Goal: Book appointment/travel/reservation

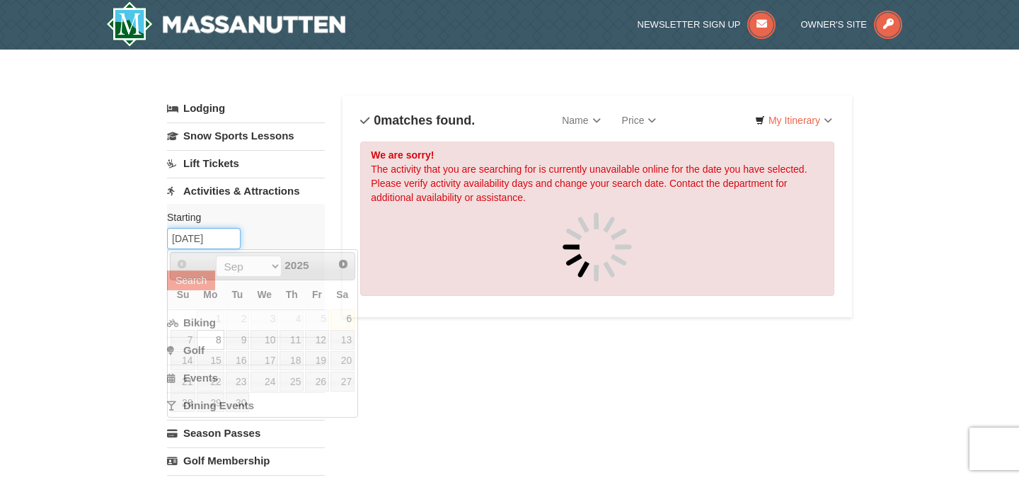
click at [217, 236] on input "[DATE]" at bounding box center [204, 238] width 74 height 21
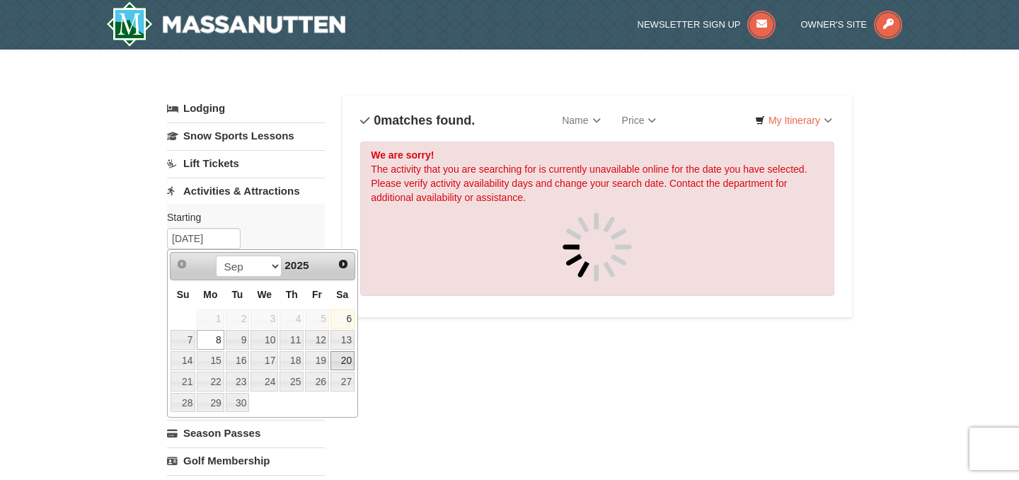
click at [345, 362] on link "20" at bounding box center [343, 361] width 24 height 20
type input "09/20/2025"
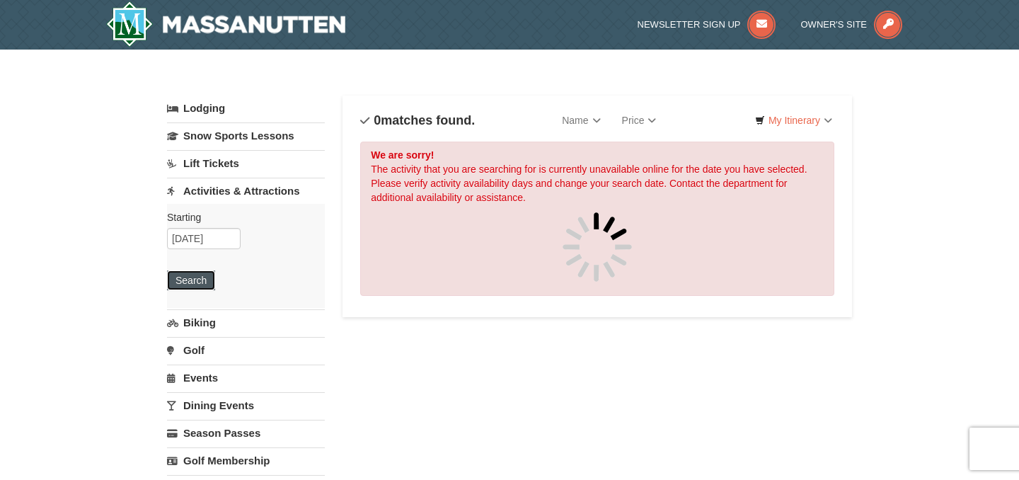
click at [198, 283] on button "Search" at bounding box center [191, 280] width 48 height 20
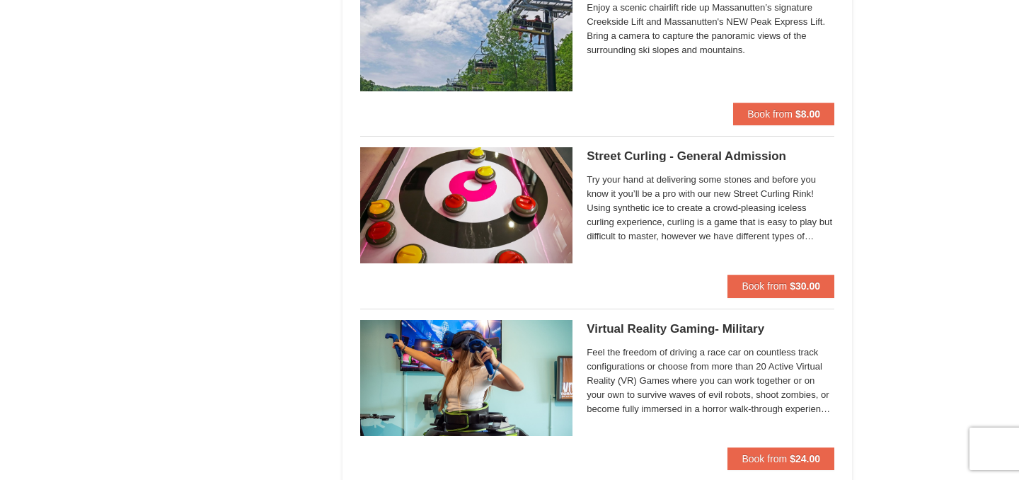
scroll to position [2593, 0]
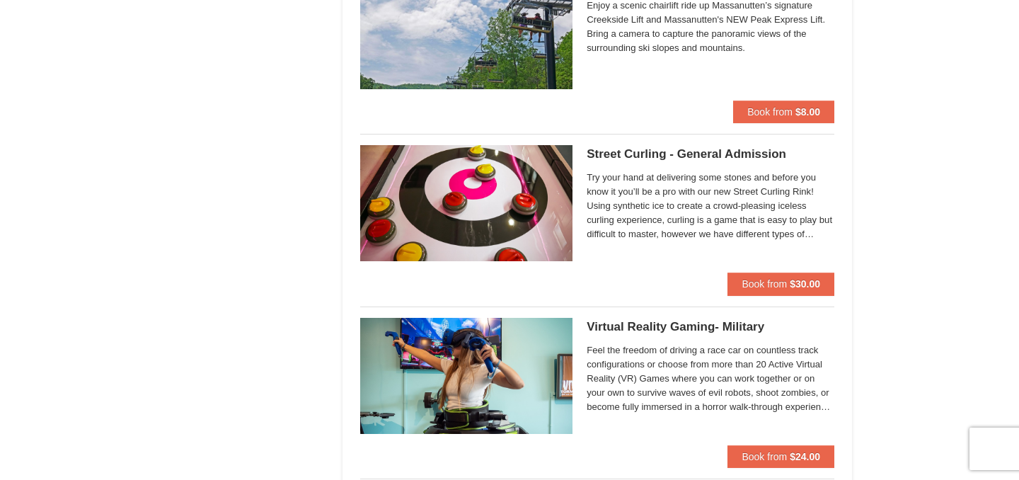
click at [786, 227] on span "Try your hand at delivering some stones and before you know it you’ll be a pro …" at bounding box center [711, 206] width 248 height 71
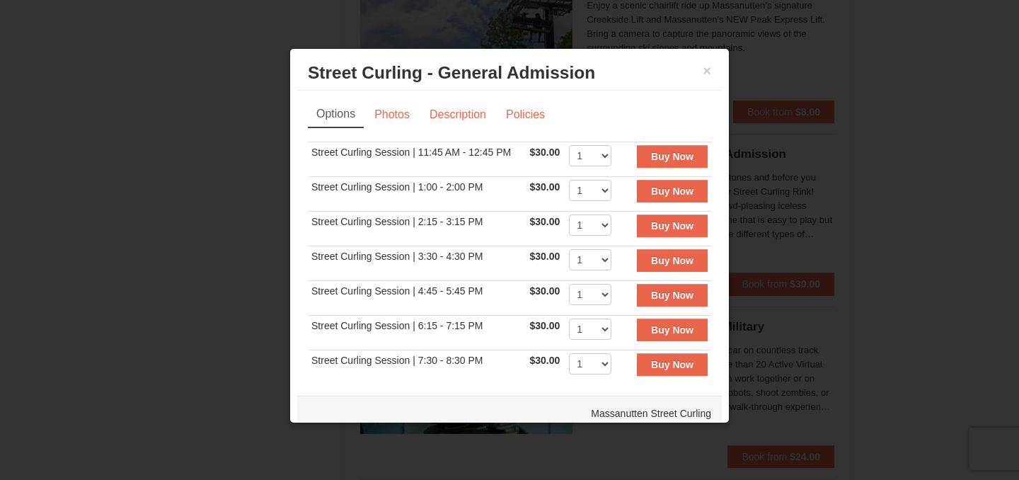
click at [821, 88] on div at bounding box center [509, 240] width 1019 height 480
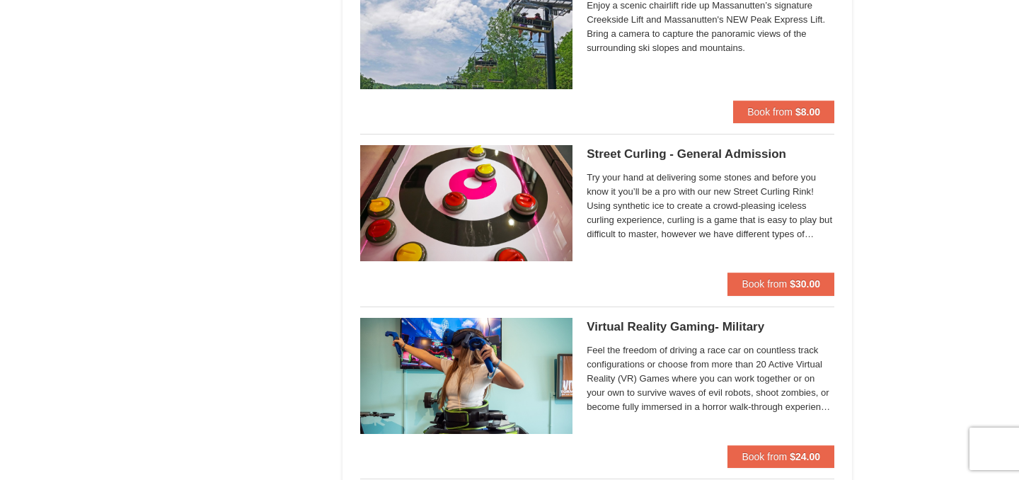
click at [812, 236] on span "Try your hand at delivering some stones and before you know it you’ll be a pro …" at bounding box center [711, 206] width 248 height 71
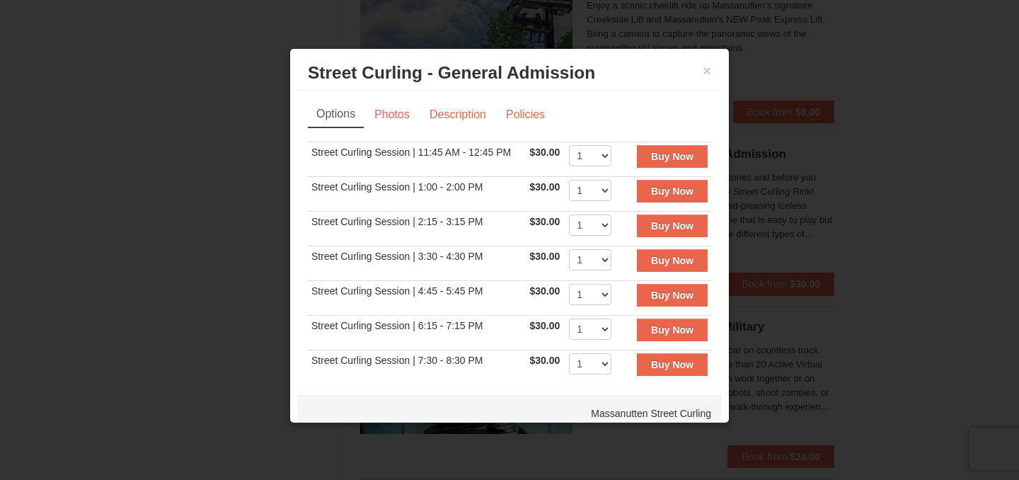
click at [966, 246] on div at bounding box center [509, 240] width 1019 height 480
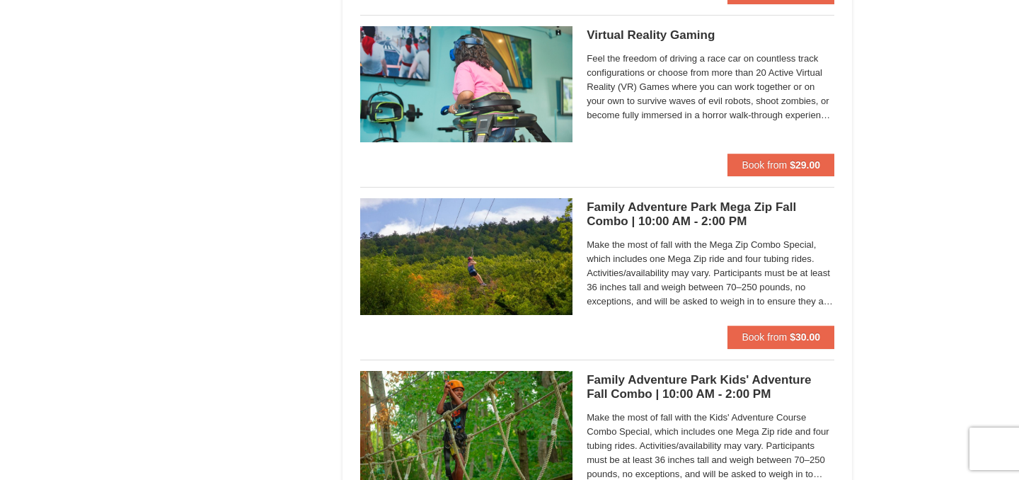
scroll to position [3061, 0]
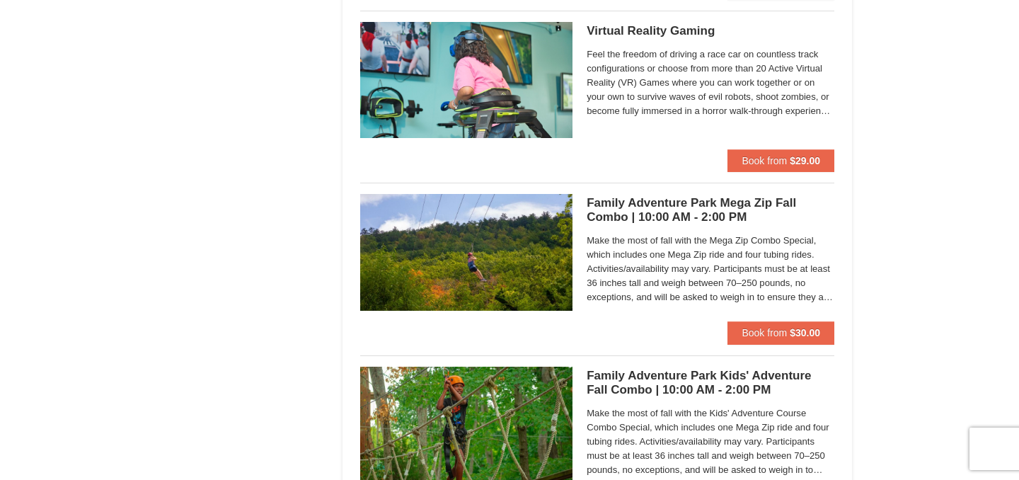
click at [539, 280] on img at bounding box center [466, 252] width 212 height 116
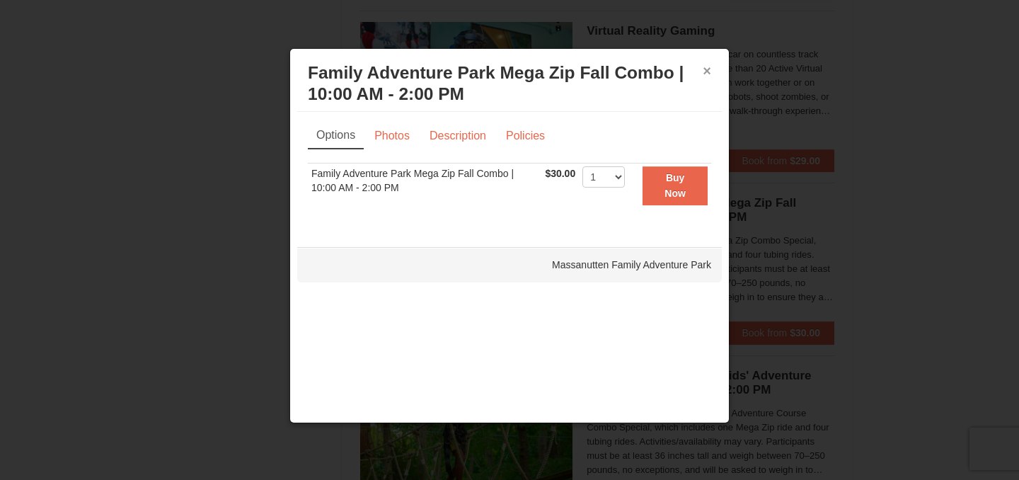
click at [707, 73] on button "×" at bounding box center [707, 71] width 8 height 14
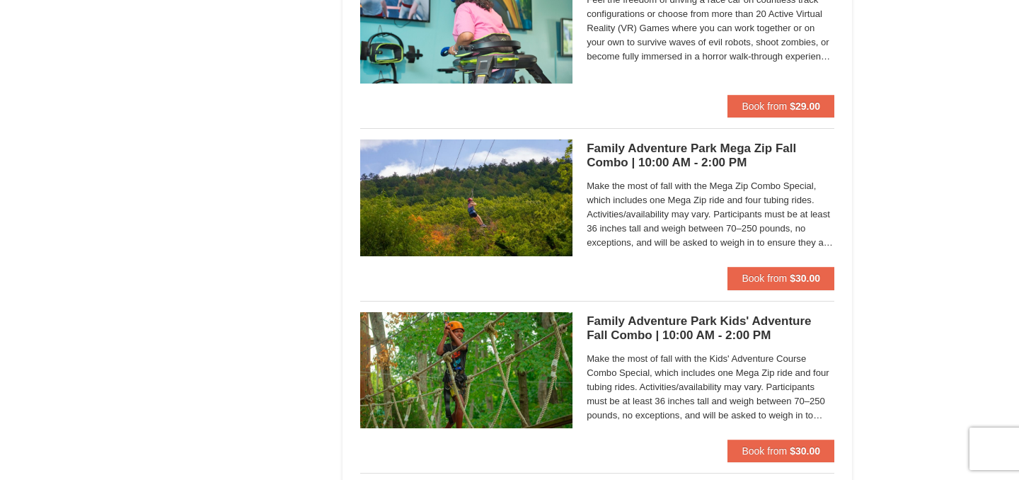
scroll to position [3116, 0]
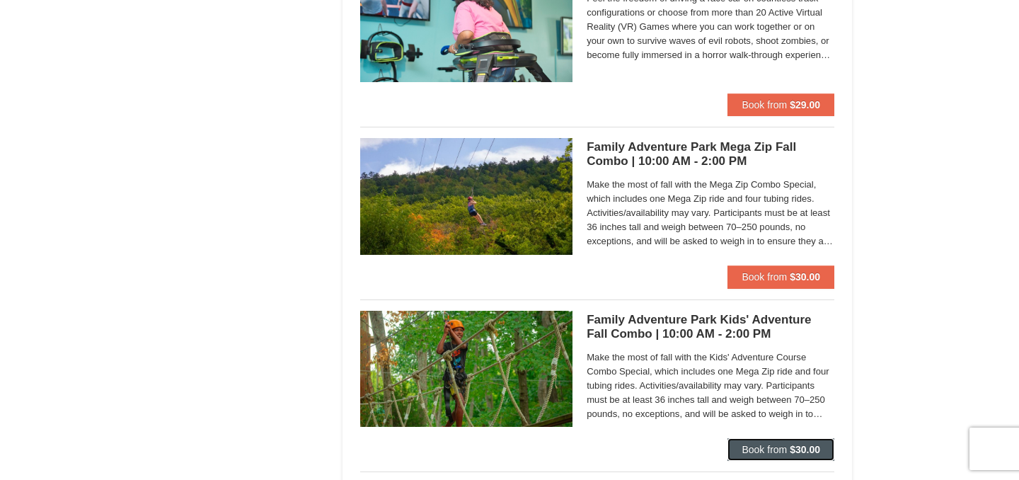
click at [773, 452] on span "Book from" at bounding box center [764, 449] width 45 height 11
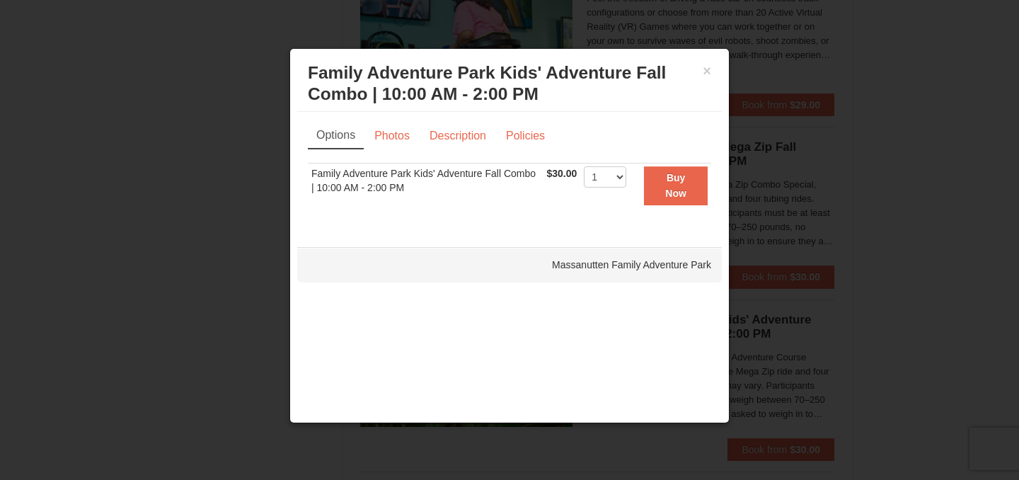
click at [714, 76] on div "× Family Adventure Park Kids' Adventure Fall Combo | 10:00 AM - 2:00 PM Massanu…" at bounding box center [509, 84] width 425 height 56
click at [706, 76] on button "×" at bounding box center [707, 71] width 8 height 14
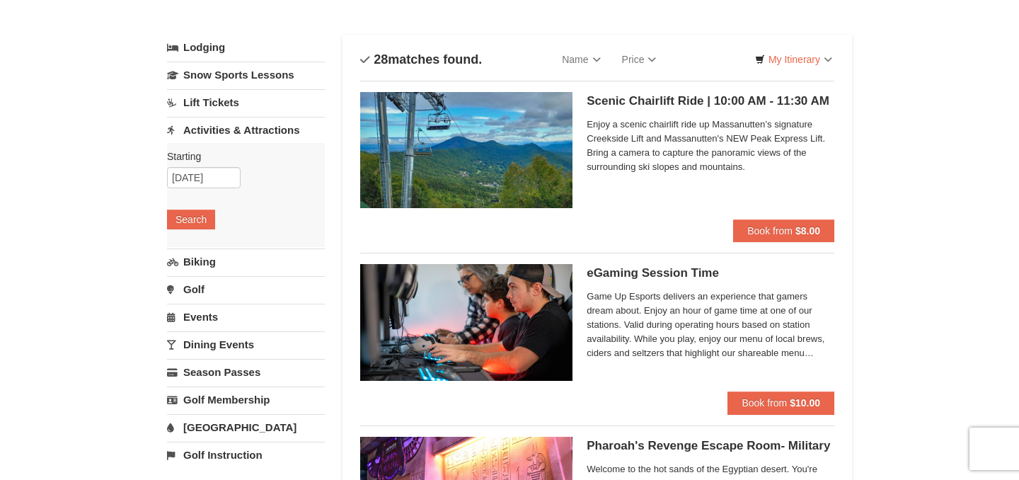
scroll to position [0, 0]
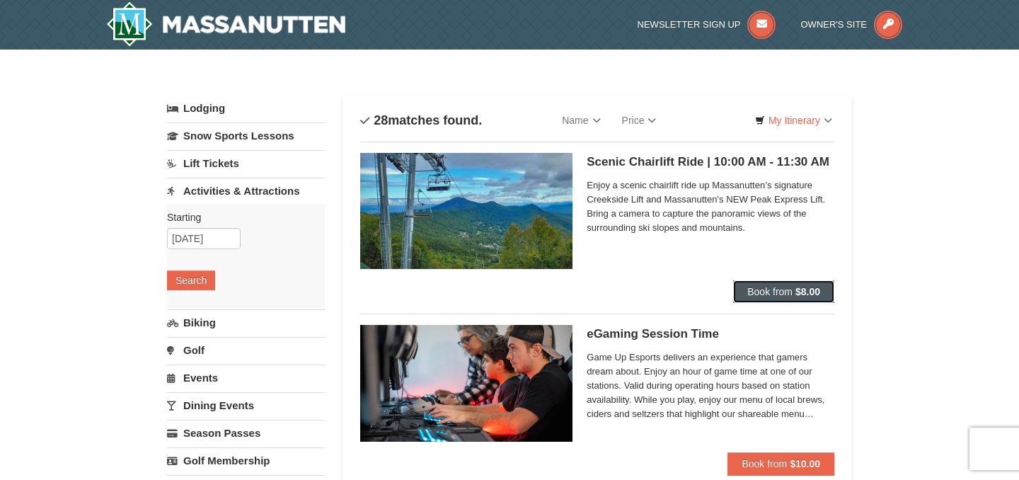
click at [786, 297] on span "Book from" at bounding box center [770, 291] width 45 height 11
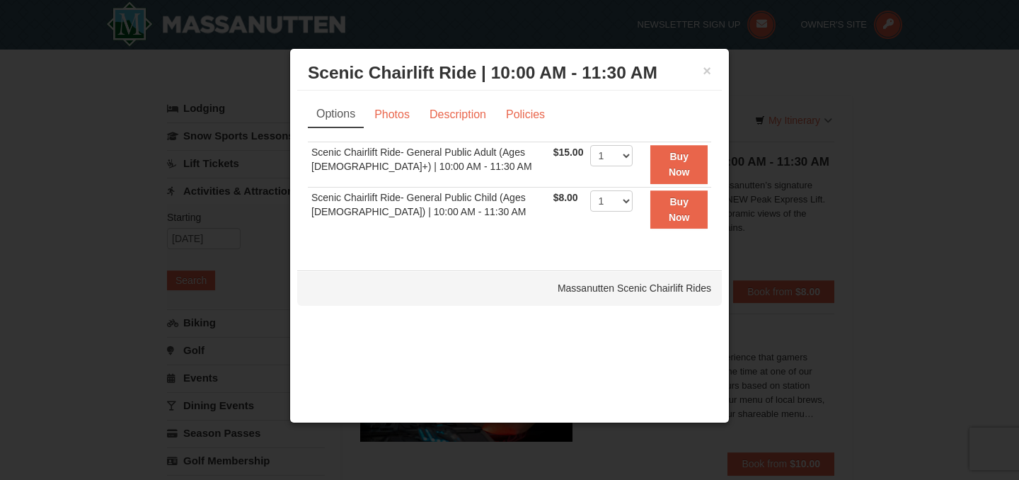
click at [772, 89] on div at bounding box center [509, 240] width 1019 height 480
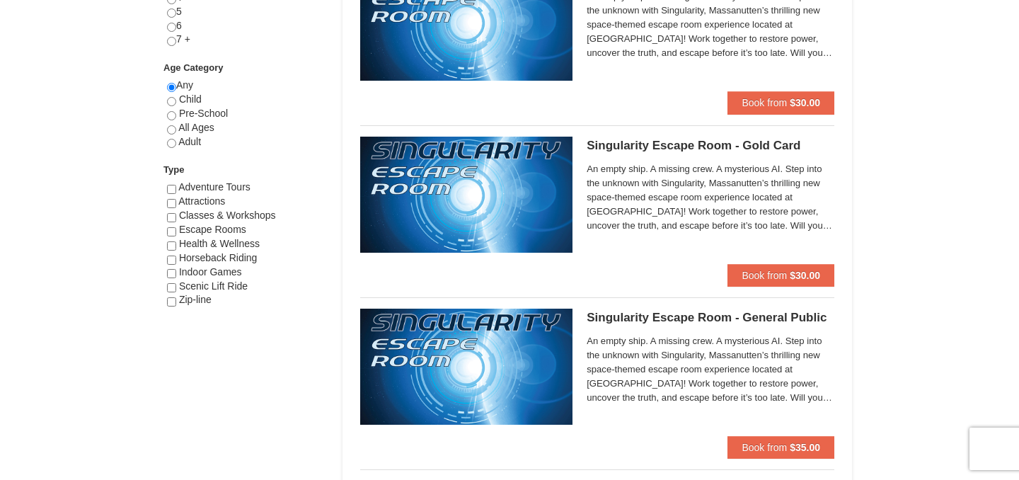
scroll to position [639, 0]
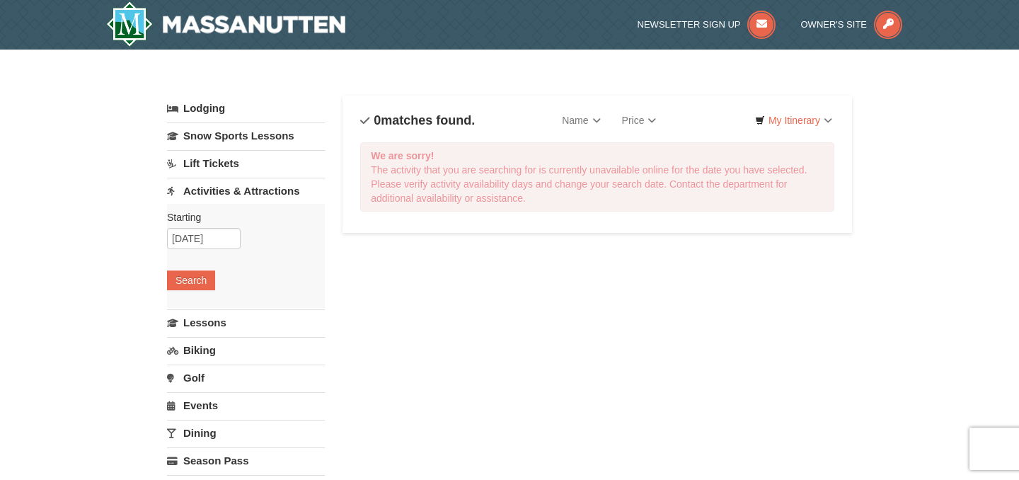
select select "9"
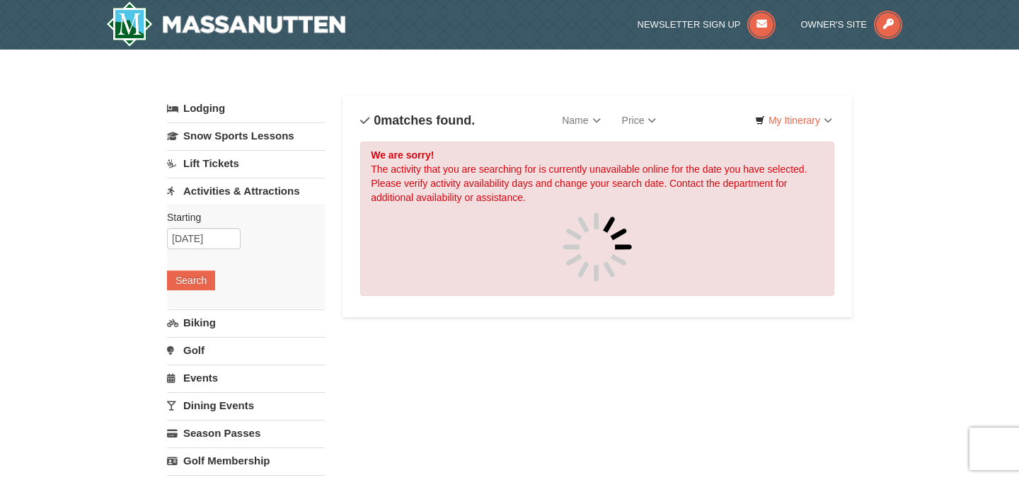
click at [210, 407] on link "Dining Events" at bounding box center [246, 405] width 158 height 26
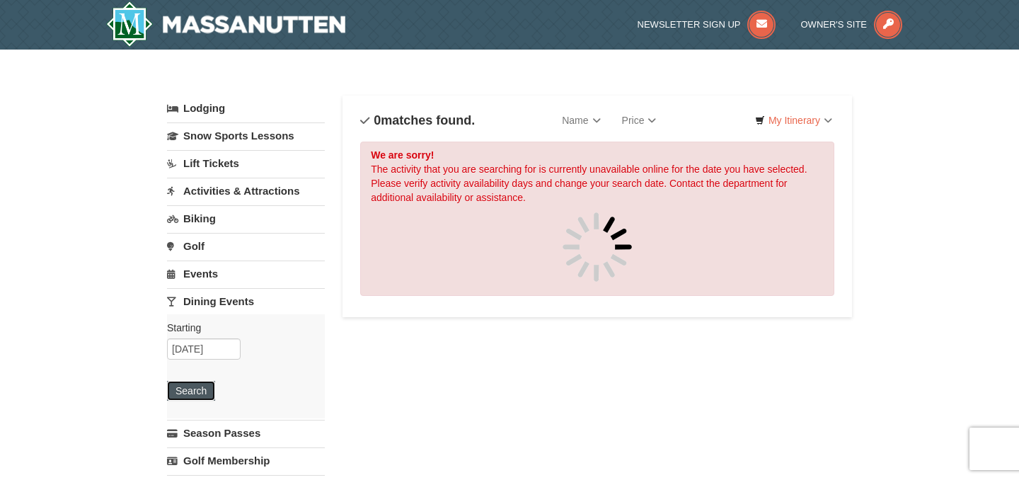
click at [203, 389] on button "Search" at bounding box center [191, 391] width 48 height 20
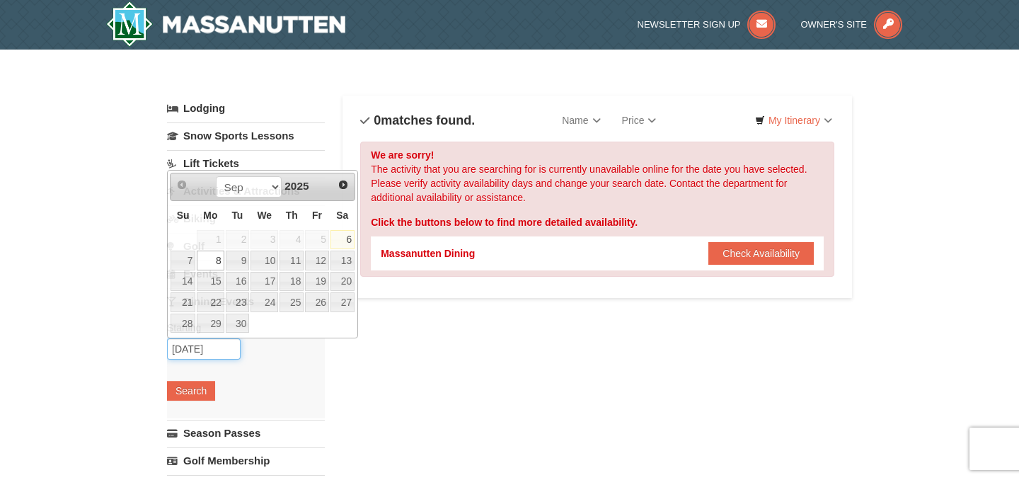
click at [227, 353] on input "09/08/2025" at bounding box center [204, 348] width 74 height 21
click at [321, 282] on link "19" at bounding box center [317, 282] width 24 height 20
type input "09/19/2025"
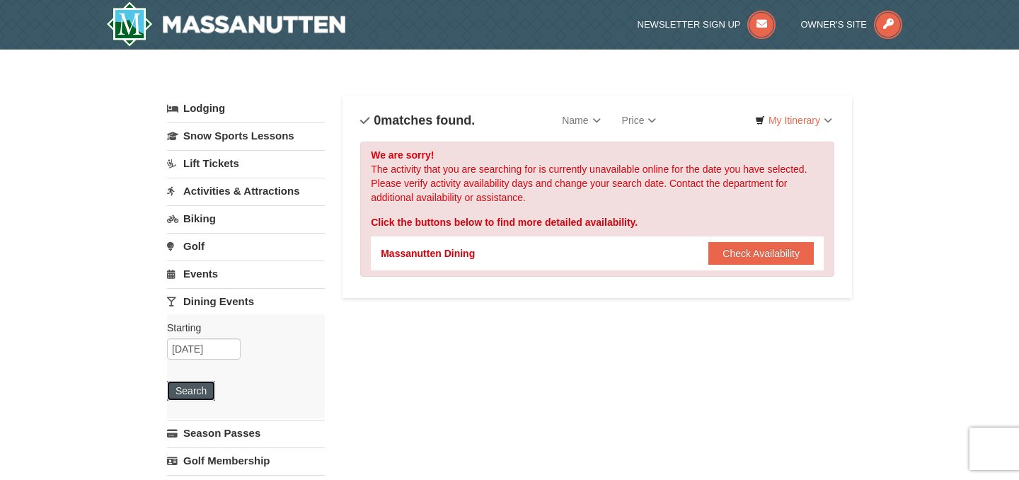
click at [193, 396] on button "Search" at bounding box center [191, 391] width 48 height 20
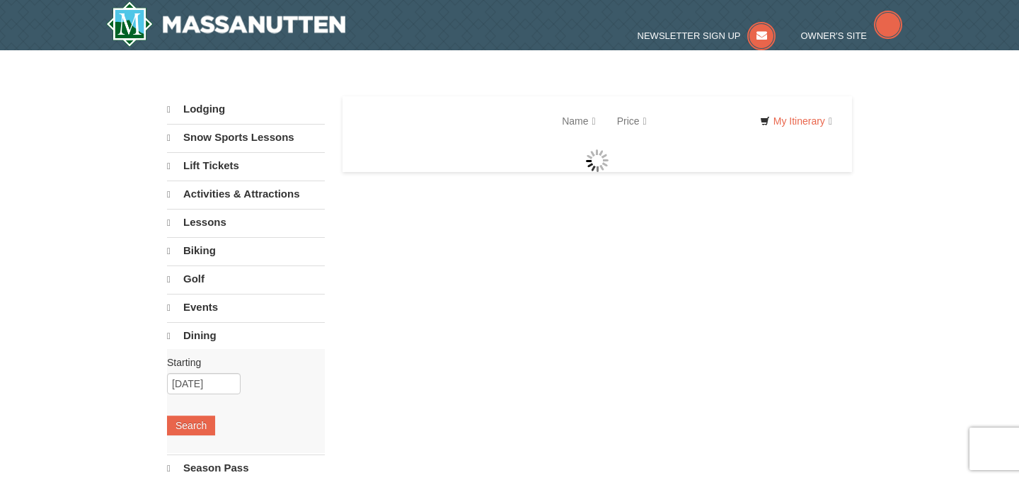
select select "9"
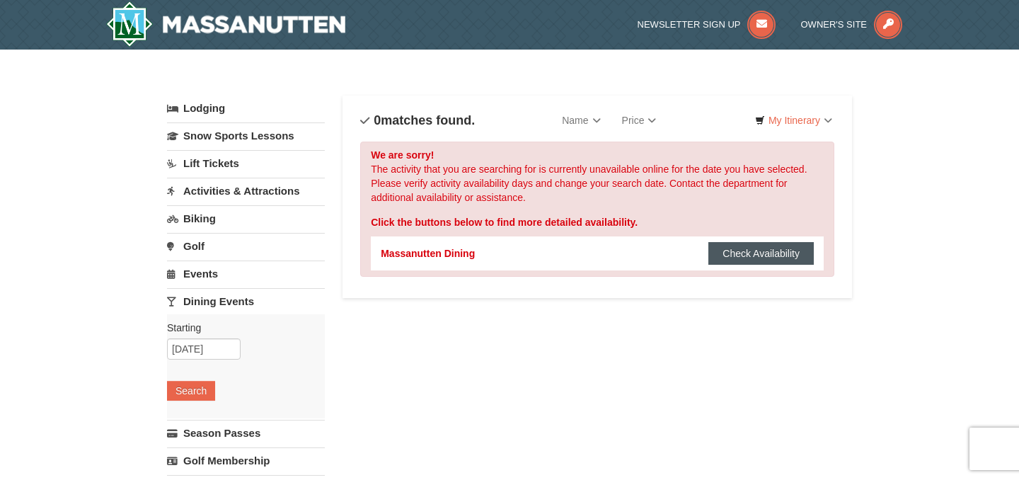
click at [763, 258] on button "Check Availability" at bounding box center [761, 253] width 105 height 23
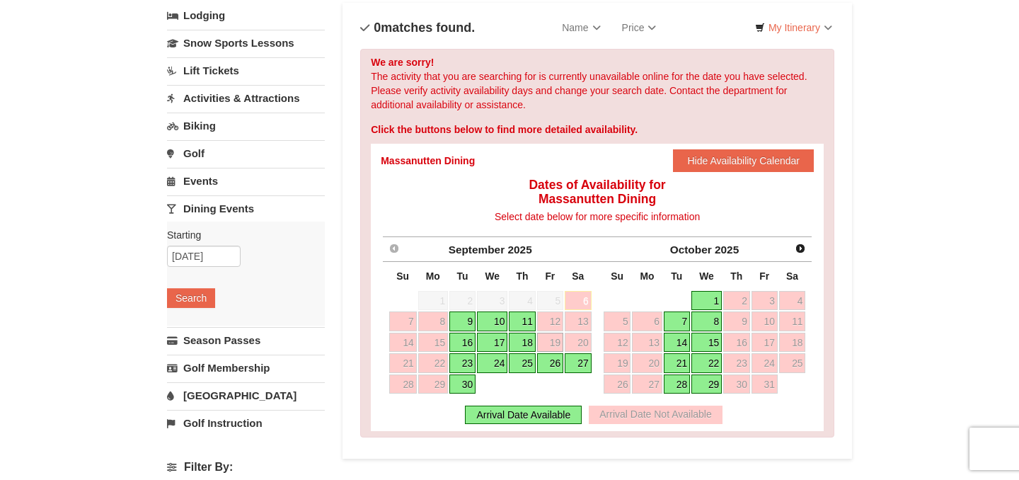
scroll to position [103, 0]
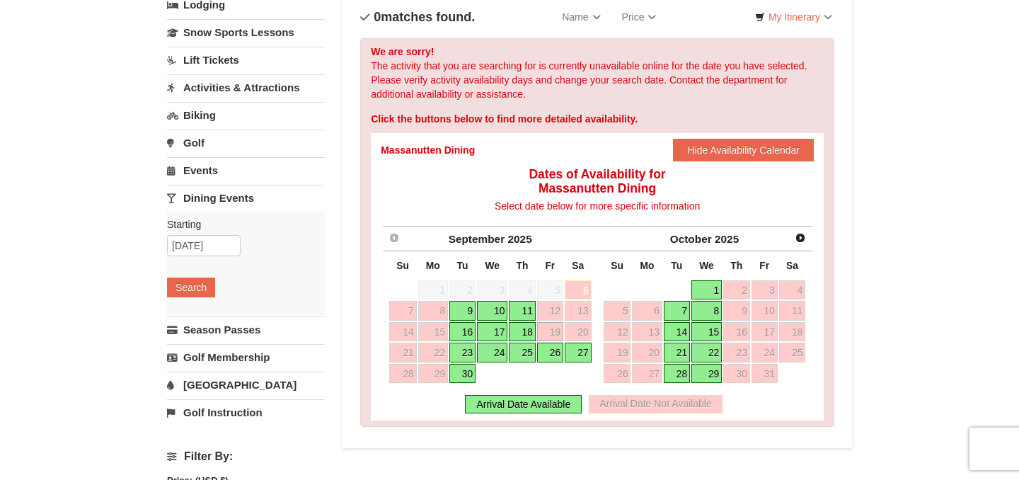
click at [532, 334] on link "18" at bounding box center [522, 332] width 27 height 20
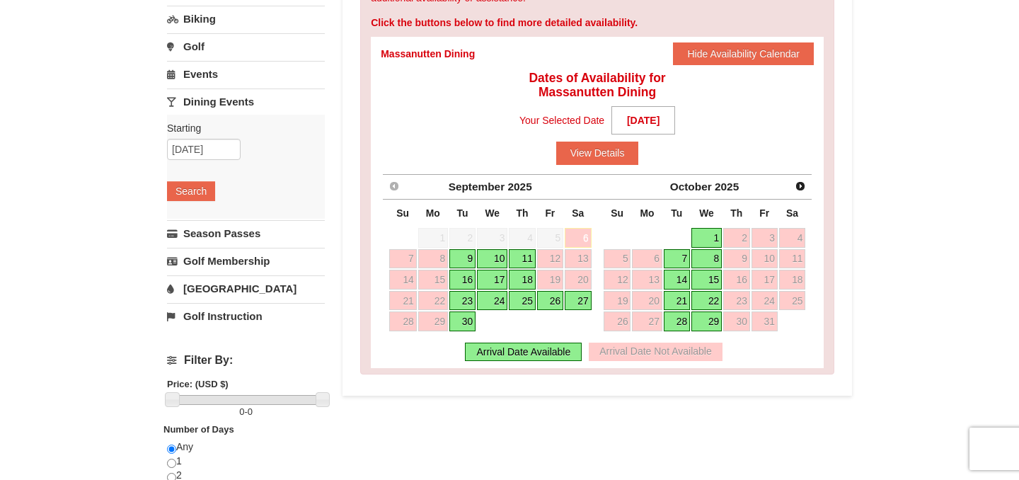
scroll to position [222, 0]
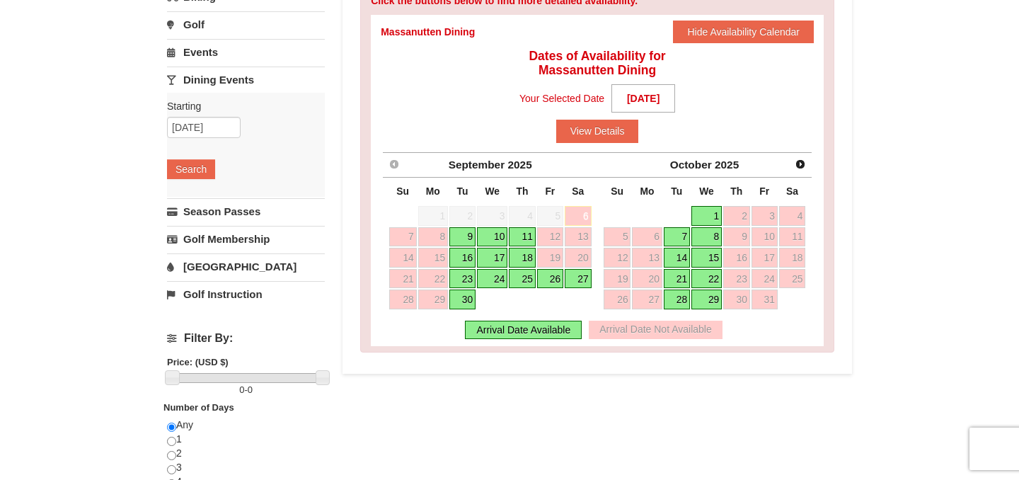
click at [521, 256] on link "18" at bounding box center [522, 258] width 27 height 20
click at [494, 262] on link "17" at bounding box center [492, 258] width 30 height 20
click at [462, 275] on link "23" at bounding box center [463, 279] width 26 height 20
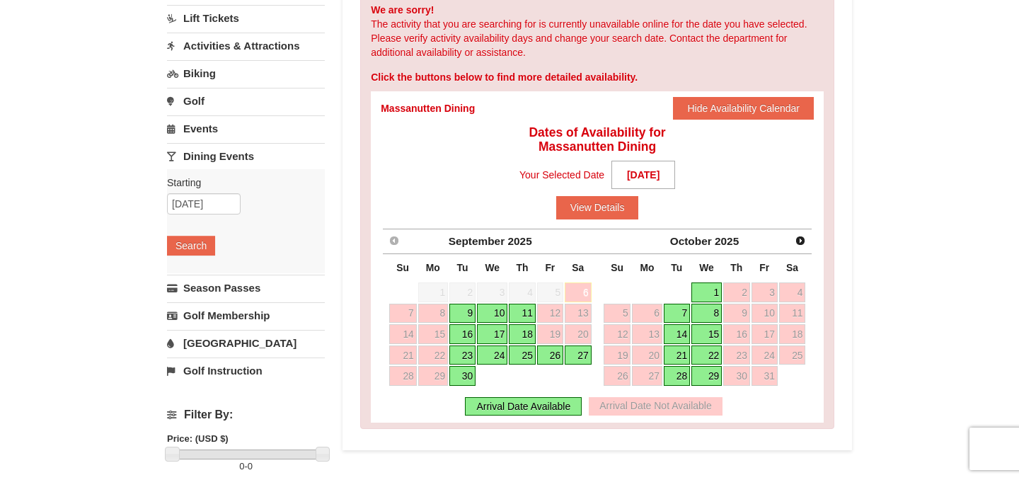
scroll to position [284, 0]
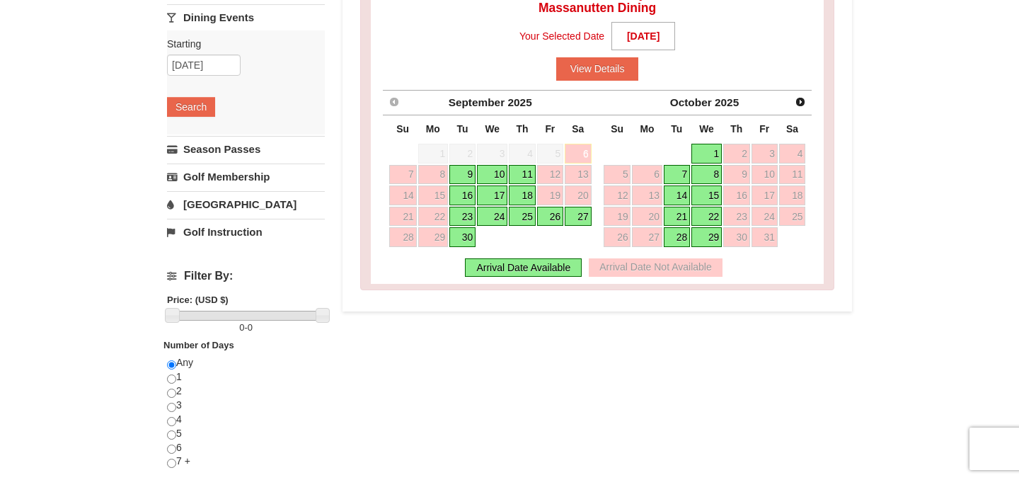
click at [468, 216] on link "23" at bounding box center [463, 217] width 26 height 20
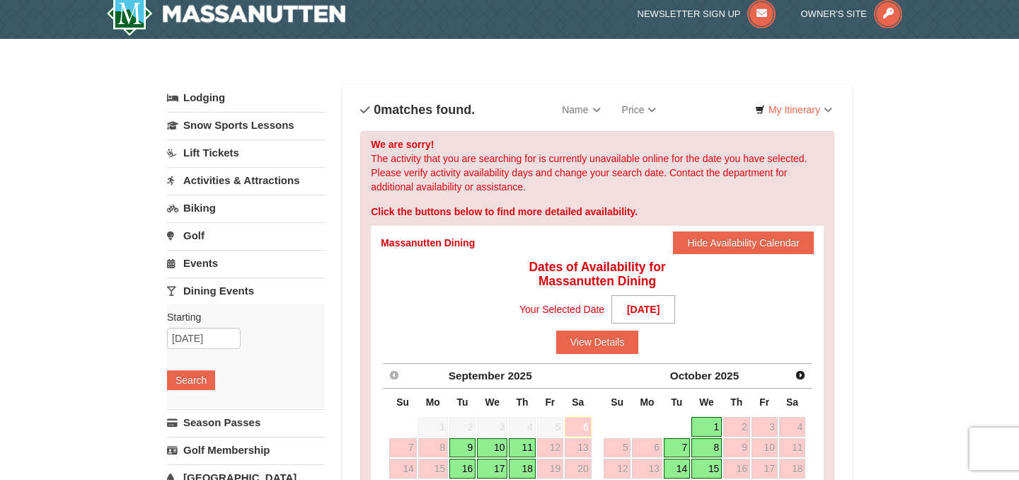
scroll to position [13, 0]
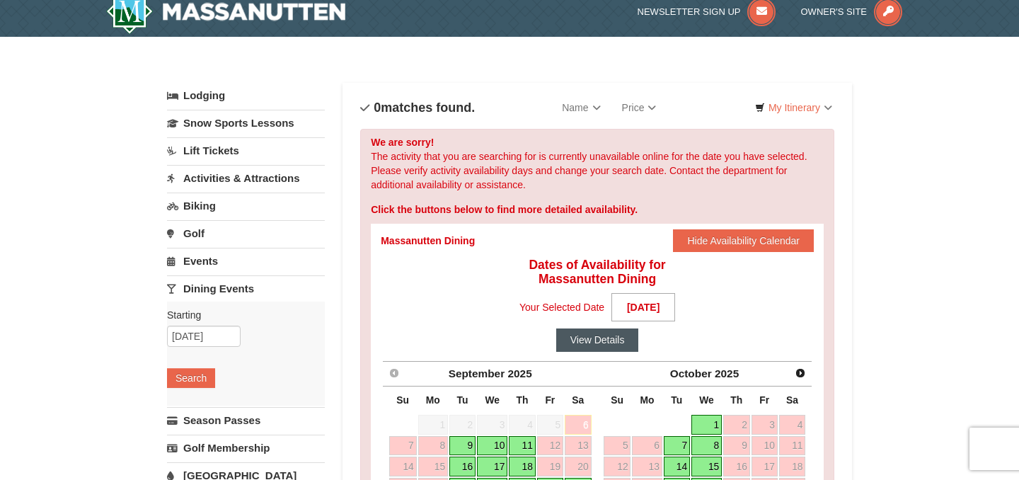
click at [603, 350] on button "View Details" at bounding box center [597, 339] width 83 height 23
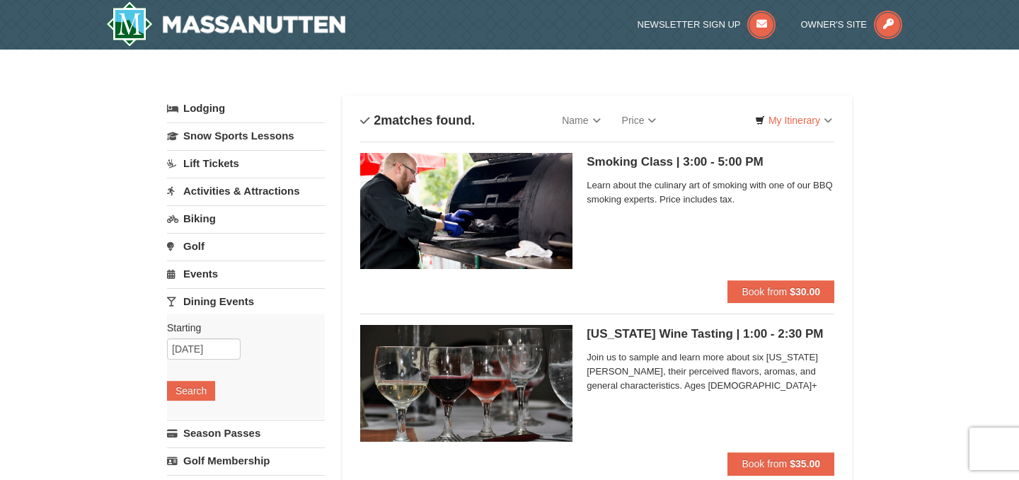
drag, startPoint x: 464, startPoint y: 199, endPoint x: 439, endPoint y: 216, distance: 30.0
click at [439, 216] on img at bounding box center [466, 211] width 212 height 116
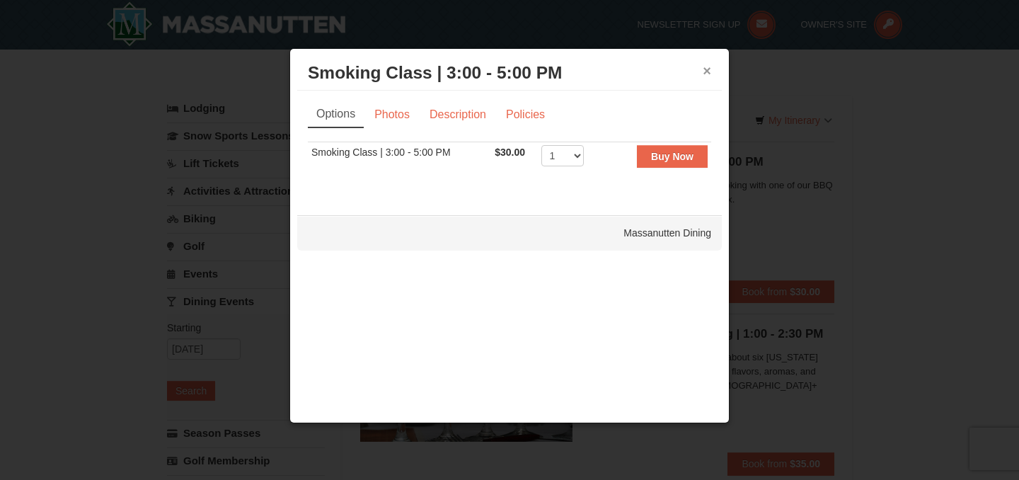
click at [709, 74] on button "×" at bounding box center [707, 71] width 8 height 14
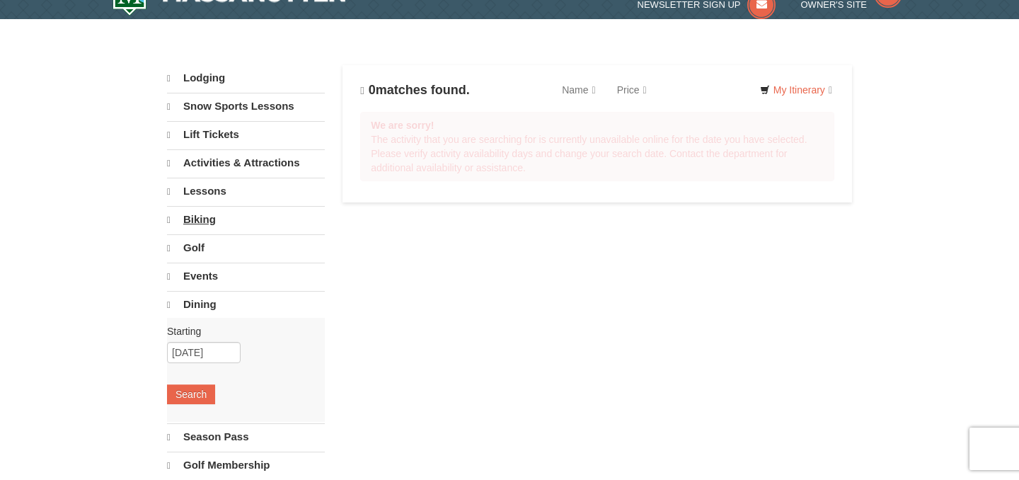
select select "9"
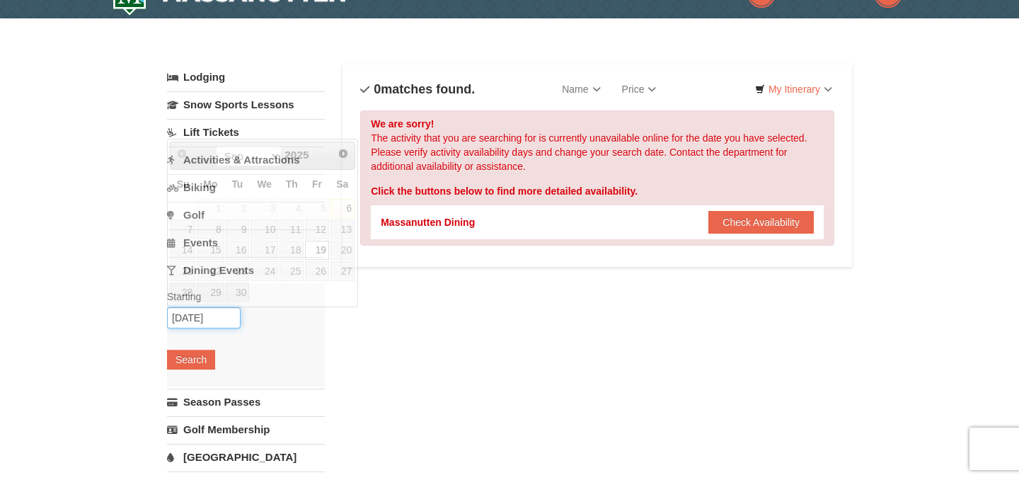
click at [220, 323] on input "[DATE]" at bounding box center [204, 317] width 74 height 21
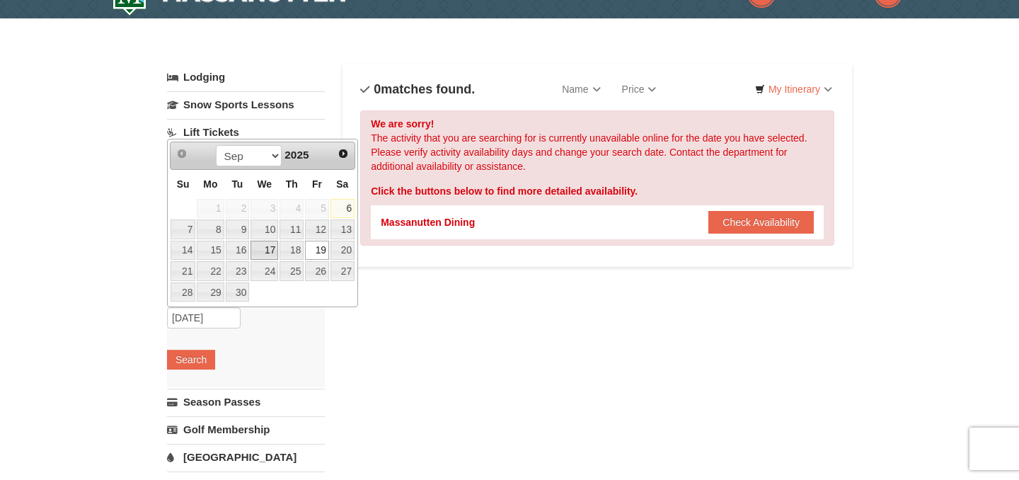
click at [262, 248] on link "17" at bounding box center [265, 251] width 28 height 20
type input "09/17/2025"
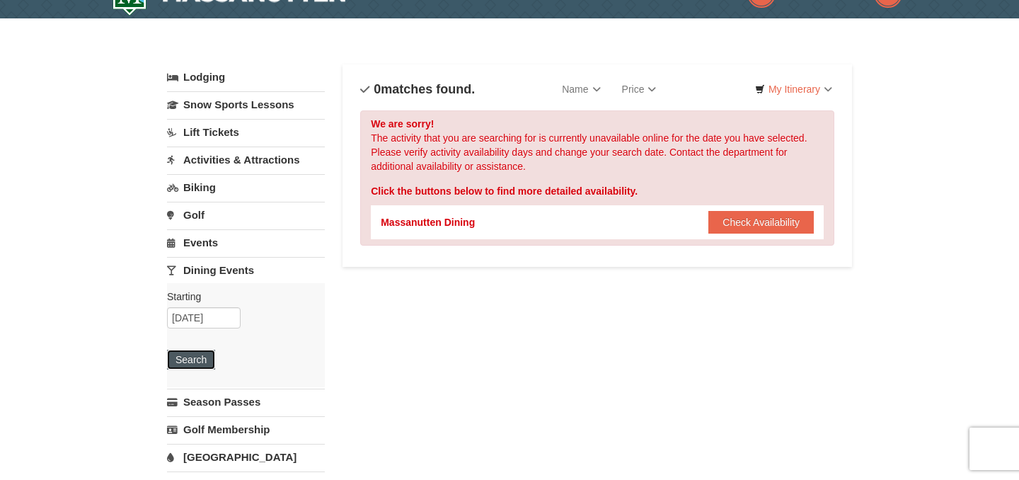
click at [204, 353] on button "Search" at bounding box center [191, 360] width 48 height 20
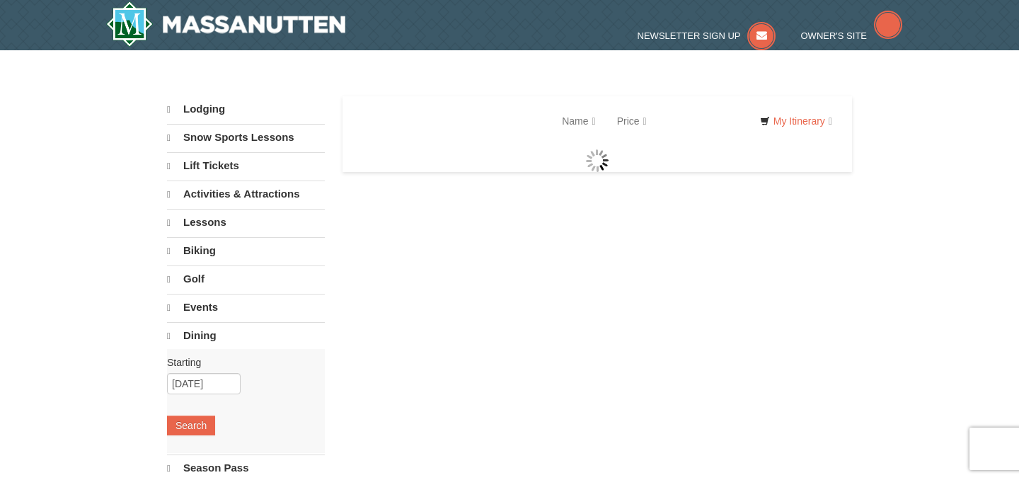
select select "9"
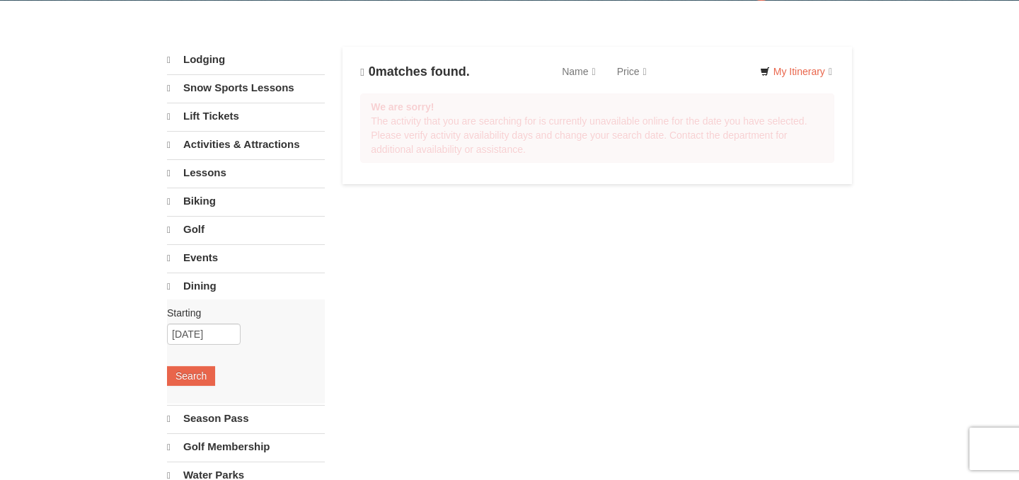
scroll to position [50, 0]
select select "9"
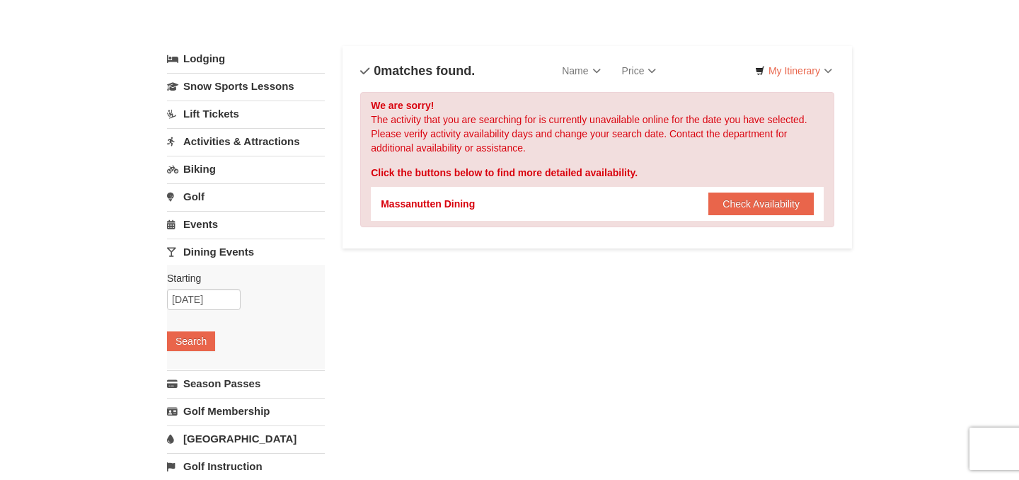
scroll to position [0, 0]
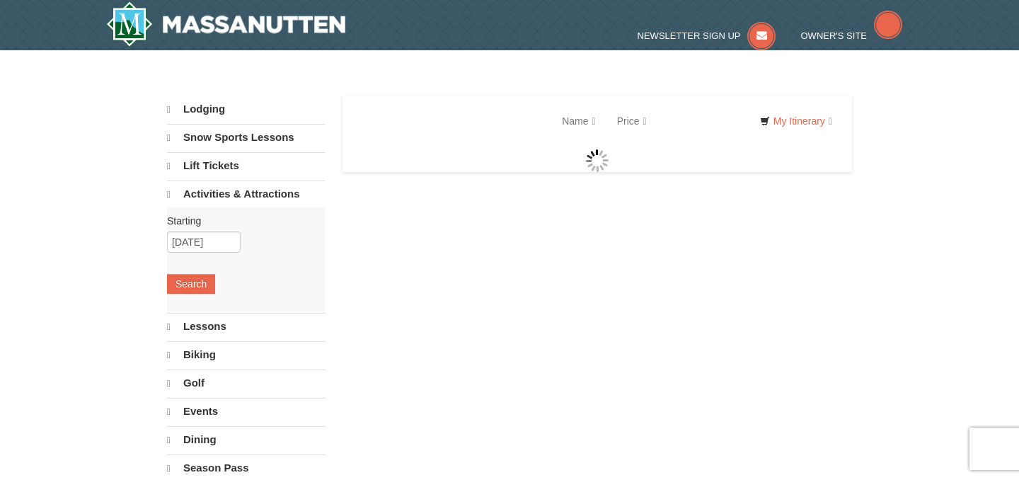
select select "9"
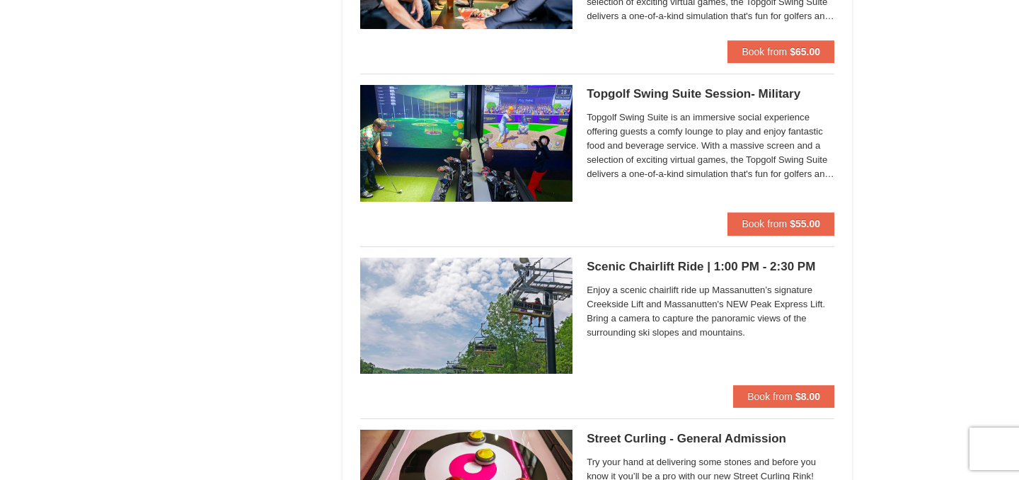
scroll to position [1472, 0]
